Goal: Book appointment/travel/reservation

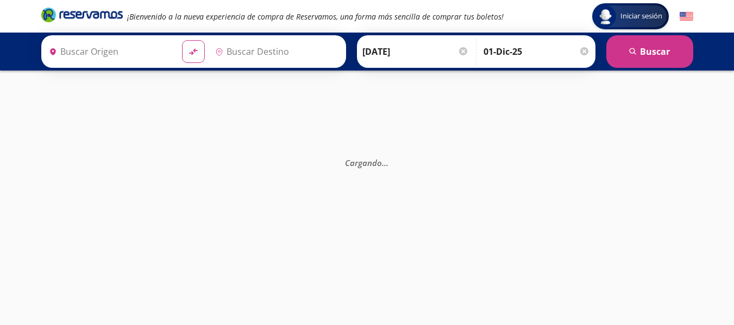
type input "Toluca, [GEOGRAPHIC_DATA]"
type input "[GEOGRAPHIC_DATA], [GEOGRAPHIC_DATA]"
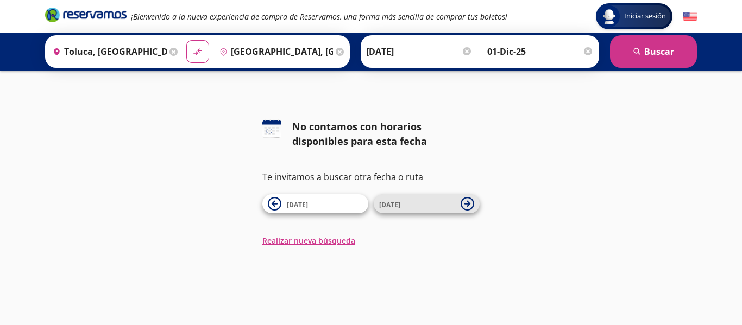
click at [442, 204] on span "[DATE]" at bounding box center [417, 204] width 76 height 13
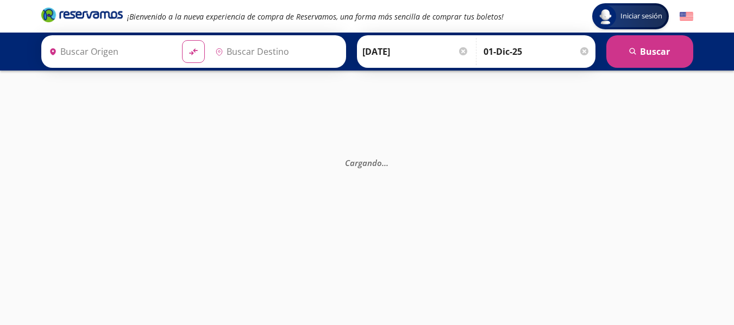
type input "[GEOGRAPHIC_DATA], [GEOGRAPHIC_DATA]"
type input "Toluca, [GEOGRAPHIC_DATA]"
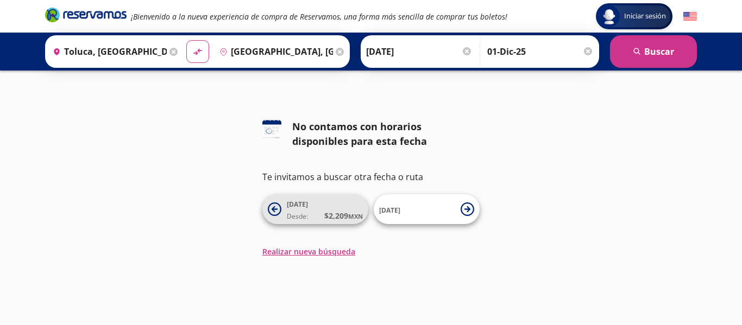
click at [274, 211] on icon at bounding box center [275, 209] width 6 height 6
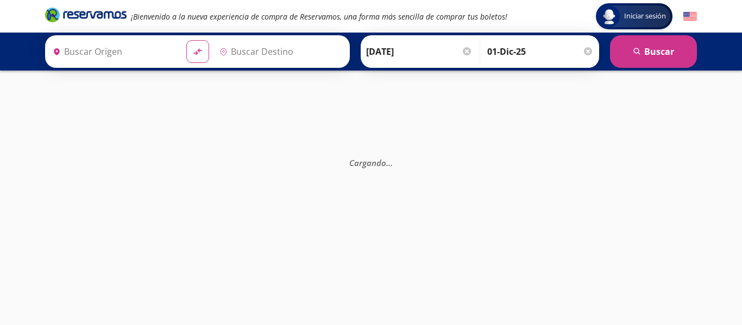
type input "Toluca, [GEOGRAPHIC_DATA]"
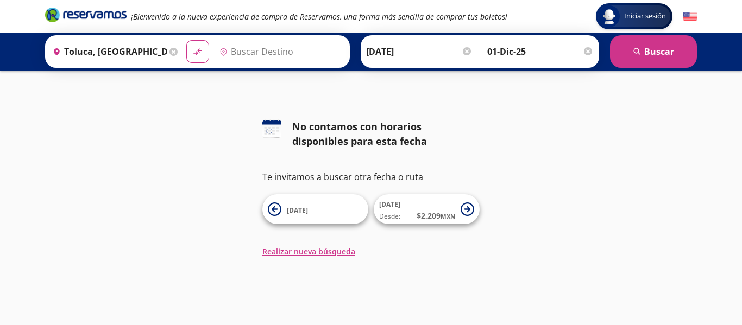
type input "[GEOGRAPHIC_DATA], [GEOGRAPHIC_DATA]"
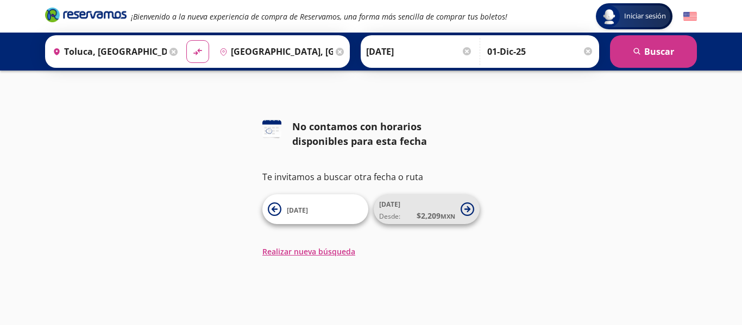
click at [465, 208] on icon at bounding box center [468, 210] width 14 height 14
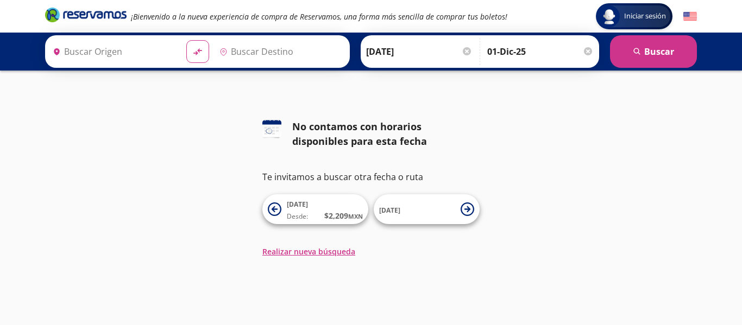
type input "Toluca, [GEOGRAPHIC_DATA]"
type input "[GEOGRAPHIC_DATA], [GEOGRAPHIC_DATA]"
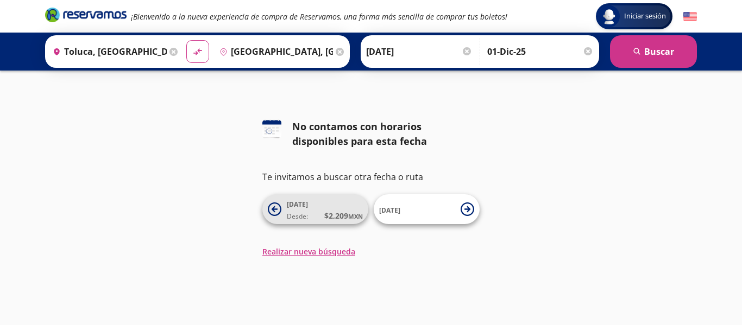
click at [322, 210] on span "[DATE] Desde: $ 2,209 MXN" at bounding box center [325, 209] width 76 height 24
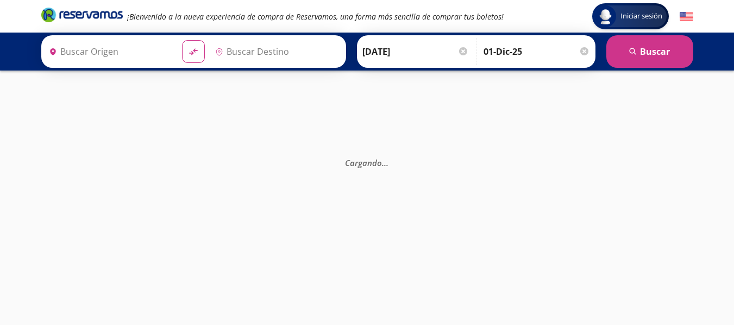
type input "Toluca, [GEOGRAPHIC_DATA]"
type input "[GEOGRAPHIC_DATA], [GEOGRAPHIC_DATA]"
type input "Toluca, [GEOGRAPHIC_DATA]"
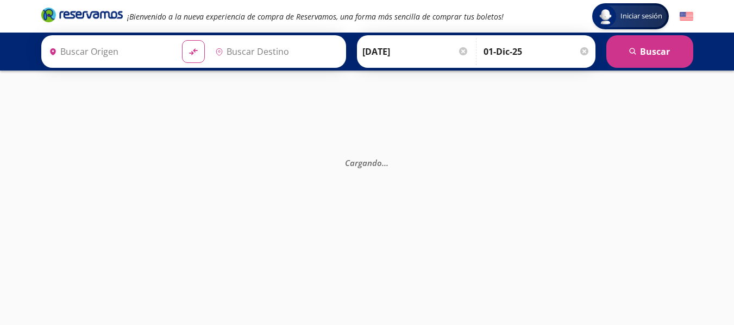
type input "[GEOGRAPHIC_DATA], [GEOGRAPHIC_DATA]"
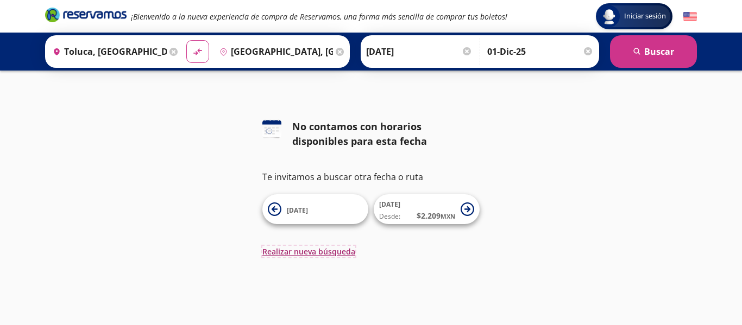
click at [332, 249] on button "Realizar nueva búsqueda" at bounding box center [308, 251] width 93 height 11
